Goal: Task Accomplishment & Management: Manage account settings

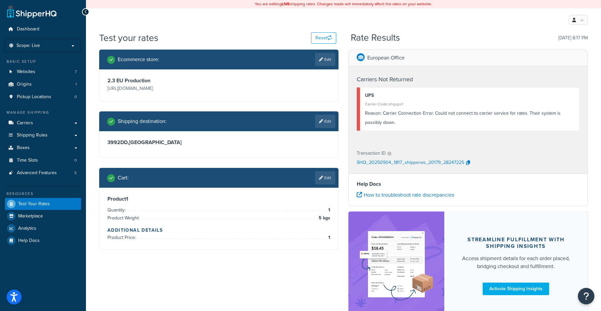
click at [199, 23] on div "My Profile Billing Global Settings Contact Us Logout" at bounding box center [343, 19] width 515 height 23
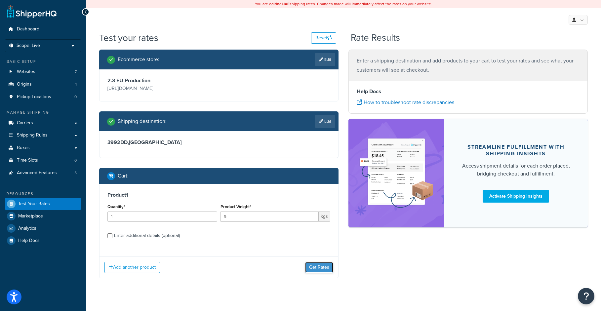
click at [316, 268] on button "Get Rates" at bounding box center [319, 267] width 28 height 11
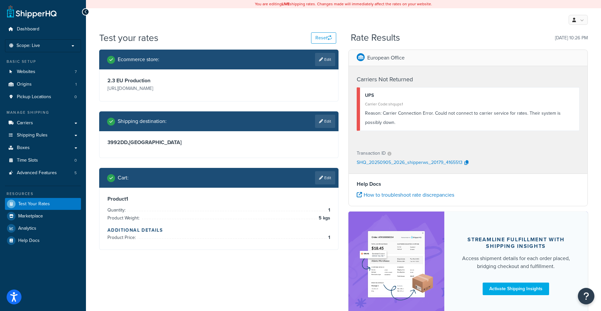
click at [404, 120] on div "Reason: Carrier Connection Error. Could not connect to carrier service for rate…" at bounding box center [469, 118] width 209 height 19
drag, startPoint x: 355, startPoint y: 80, endPoint x: 456, endPoint y: 77, distance: 100.8
click at [456, 77] on div "Carriers Not Returned UPS Carrier Code: shqups1 Reason: Carrier Connection Erro…" at bounding box center [468, 104] width 239 height 77
click at [460, 98] on div "UPS" at bounding box center [469, 95] width 209 height 9
click at [29, 122] on span "Carriers" at bounding box center [25, 123] width 16 height 6
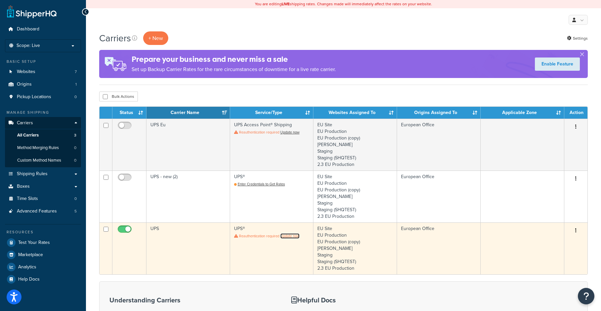
click at [292, 237] on link "Update now" at bounding box center [289, 235] width 19 height 5
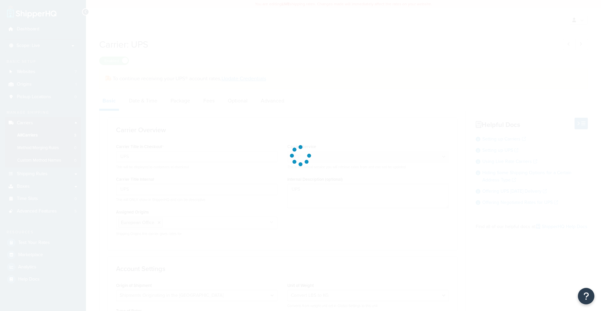
select select "ups"
select select "eur"
select select "convert_lb_kg"
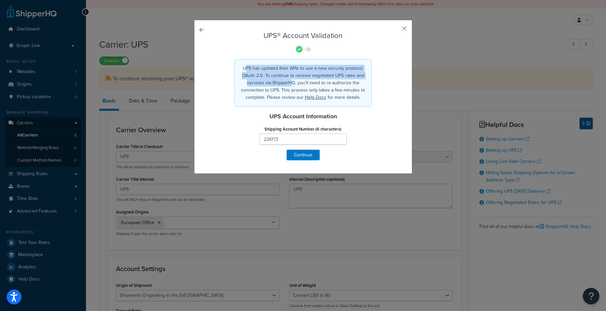
drag, startPoint x: 244, startPoint y: 68, endPoint x: 289, endPoint y: 82, distance: 47.7
click at [289, 82] on p "UPS has updated their APIs to use a new security protocol, OAuth 2.0. To contin…" at bounding box center [303, 83] width 126 height 36
click at [337, 81] on p "UPS has updated their APIs to use a new security protocol, OAuth 2.0. To contin…" at bounding box center [303, 83] width 126 height 36
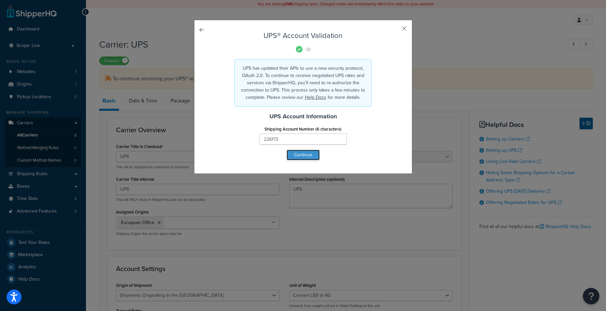
click at [300, 156] on button "Continue" at bounding box center [303, 155] width 33 height 11
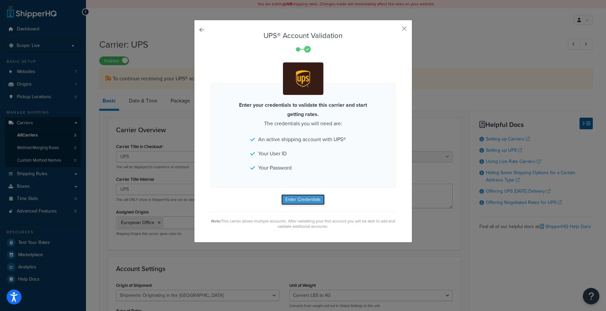
click at [295, 198] on button "Enter Credentials" at bounding box center [302, 199] width 43 height 11
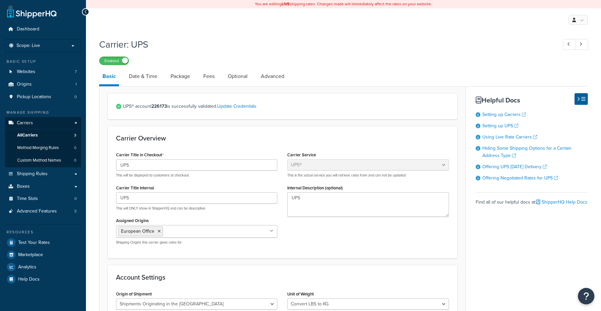
select select "ups"
select select "eur"
select select "convert_lb_kg"
click at [28, 243] on span "Test Your Rates" at bounding box center [34, 243] width 32 height 6
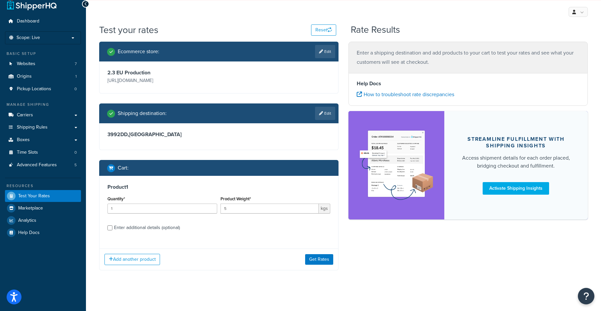
scroll to position [10, 0]
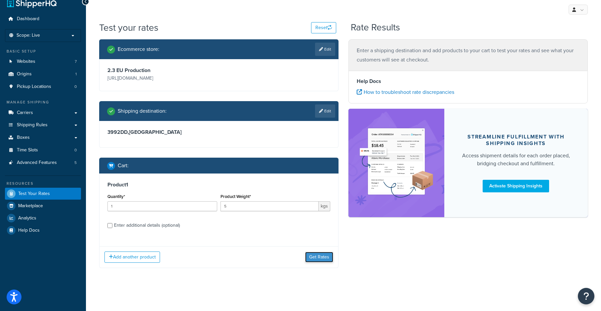
click at [320, 258] on button "Get Rates" at bounding box center [319, 257] width 28 height 11
